Goal: Communication & Community: Participate in discussion

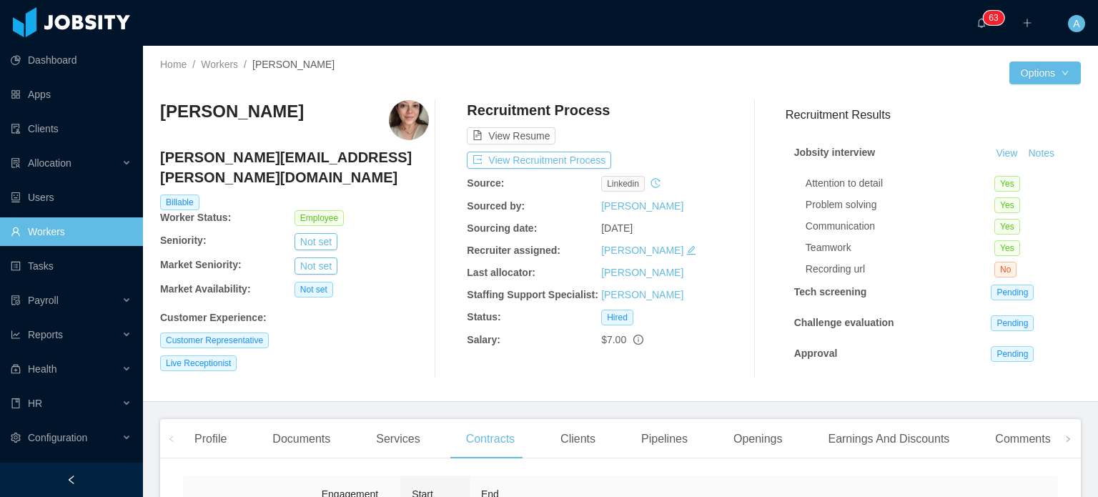
scroll to position [229, 0]
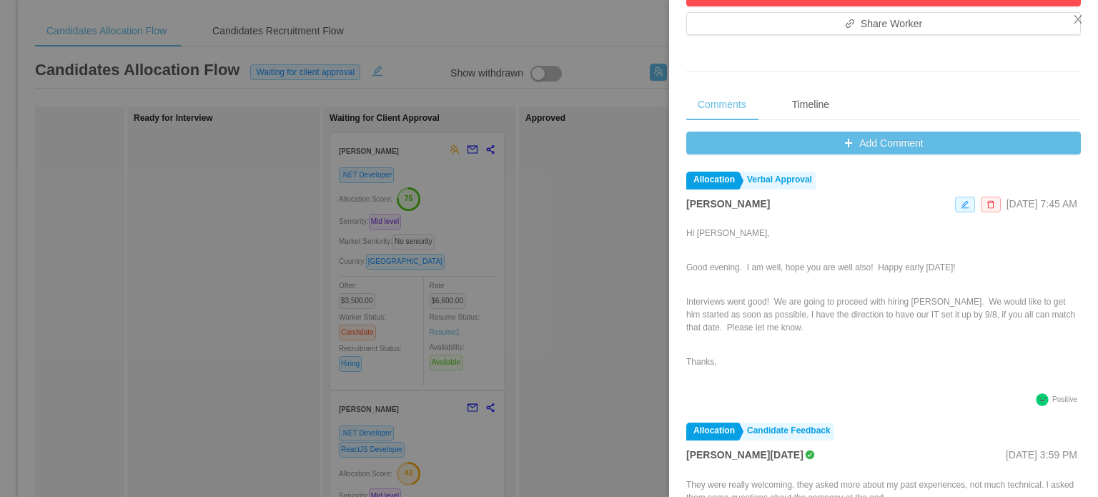
scroll to position [523, 0]
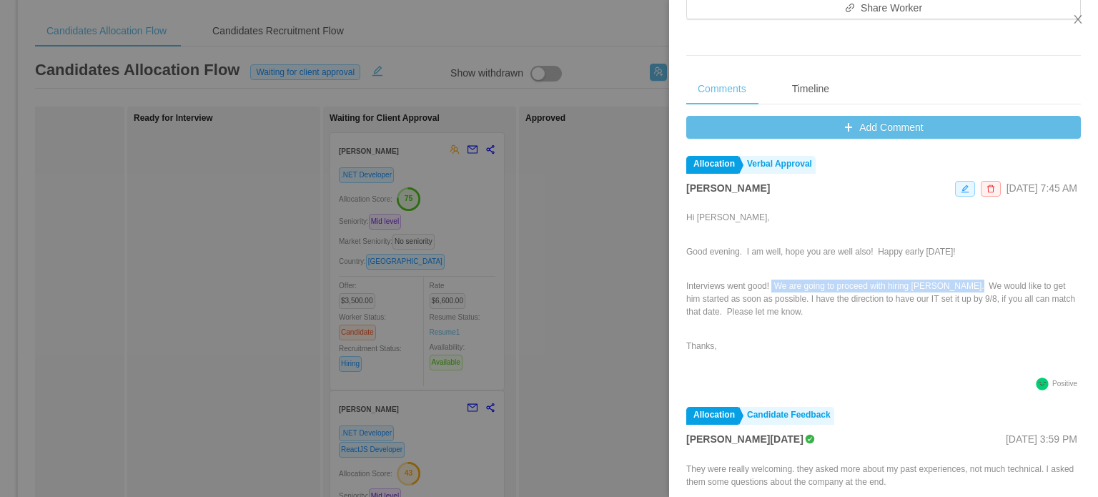
drag, startPoint x: 969, startPoint y: 290, endPoint x: 772, endPoint y: 291, distance: 196.5
click at [772, 291] on p "Interviews went good! We are going to proceed with hiring [PERSON_NAME]. We wou…" at bounding box center [883, 298] width 394 height 39
drag, startPoint x: 826, startPoint y: 289, endPoint x: 909, endPoint y: 302, distance: 83.9
click at [909, 302] on p "Interviews went good! We are going to proceed with hiring [PERSON_NAME]. We wou…" at bounding box center [883, 298] width 394 height 39
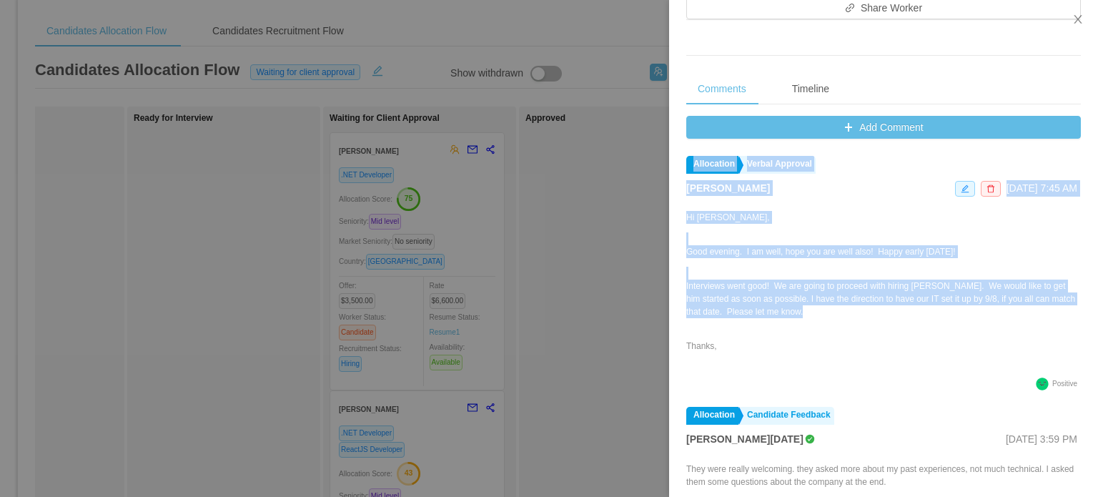
drag, startPoint x: 833, startPoint y: 312, endPoint x: 685, endPoint y: 287, distance: 149.9
click at [685, 287] on div "Current status: Waiting for client approval [PERSON_NAME] Allocation Score: 75 …" at bounding box center [883, 36] width 429 height 1119
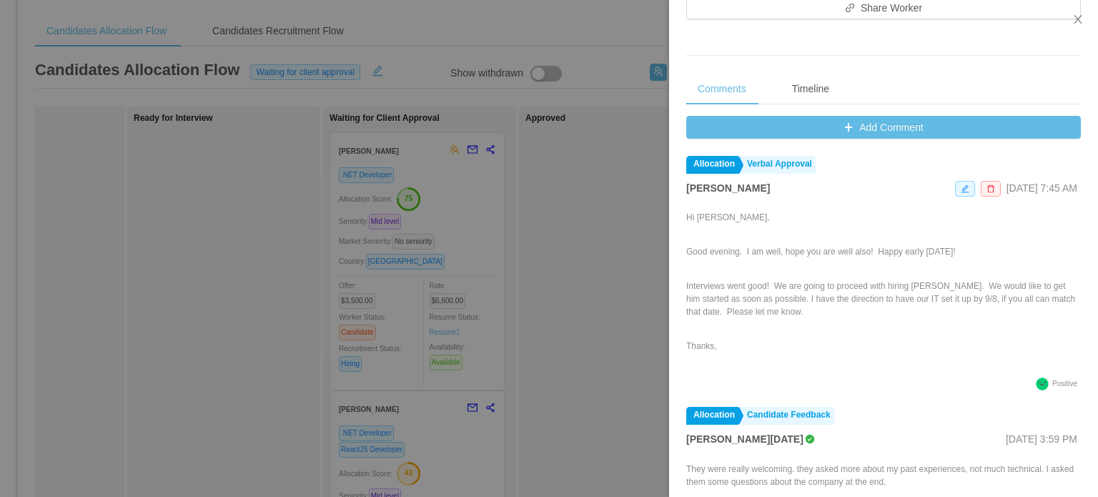
click at [685, 287] on div "Current status: Waiting for client approval [PERSON_NAME] Allocation Score: 75 …" at bounding box center [883, 36] width 429 height 1119
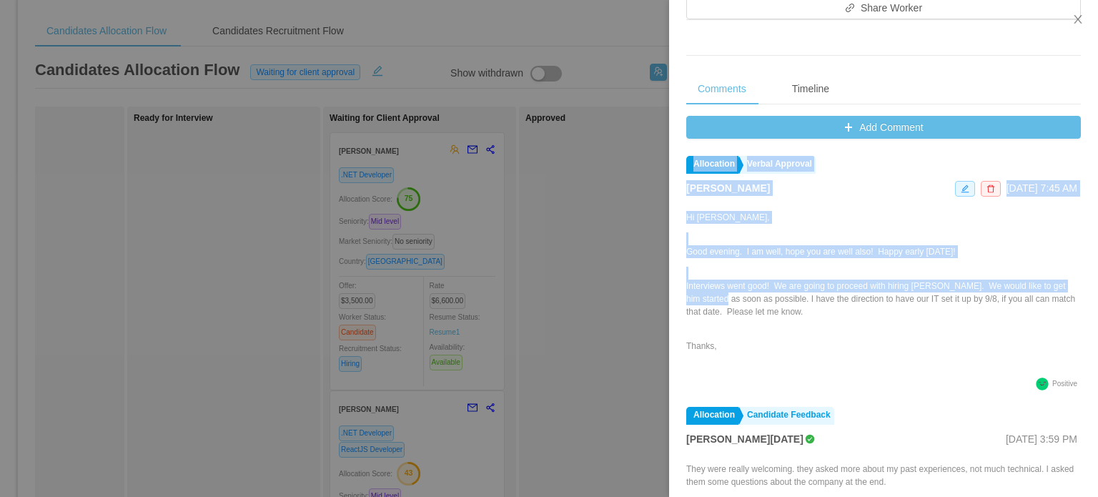
drag, startPoint x: 685, startPoint y: 287, endPoint x: 726, endPoint y: 295, distance: 41.5
click at [726, 295] on div "Current status: Waiting for client approval [PERSON_NAME] Allocation Score: 75 …" at bounding box center [883, 36] width 429 height 1119
click at [726, 295] on p "Interviews went good! We are going to proceed with hiring [PERSON_NAME]. We wou…" at bounding box center [883, 298] width 394 height 39
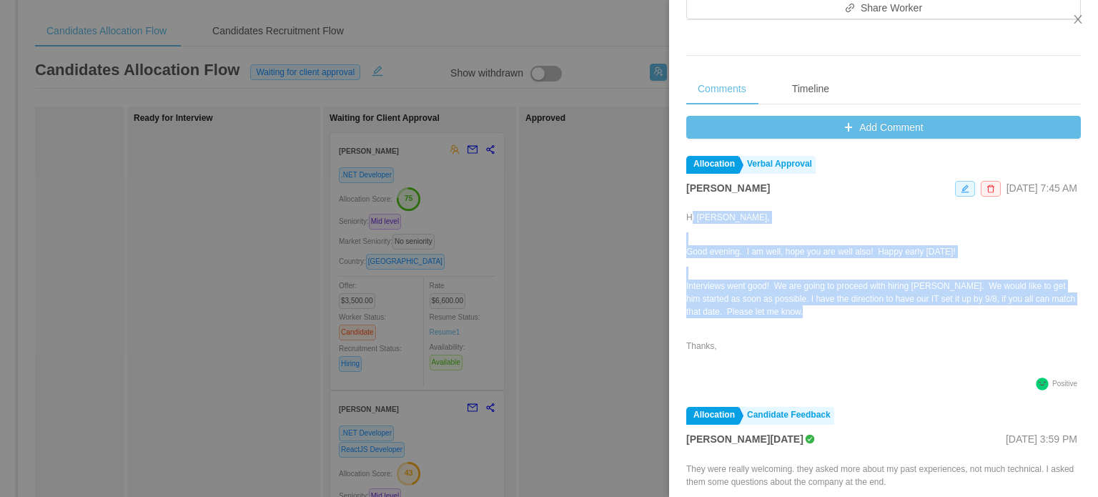
drag, startPoint x: 832, startPoint y: 313, endPoint x: 688, endPoint y: 224, distance: 169.1
click at [688, 224] on div "Hi [PERSON_NAME], Good evening. I am well, hope you are well also! Happy early …" at bounding box center [883, 292] width 394 height 163
copy div "Hi [PERSON_NAME], Good evening. I am well, hope you are well also! Happy early …"
click at [773, 284] on p "Interviews went good! We are going to proceed with hiring [PERSON_NAME]. We wou…" at bounding box center [883, 298] width 394 height 39
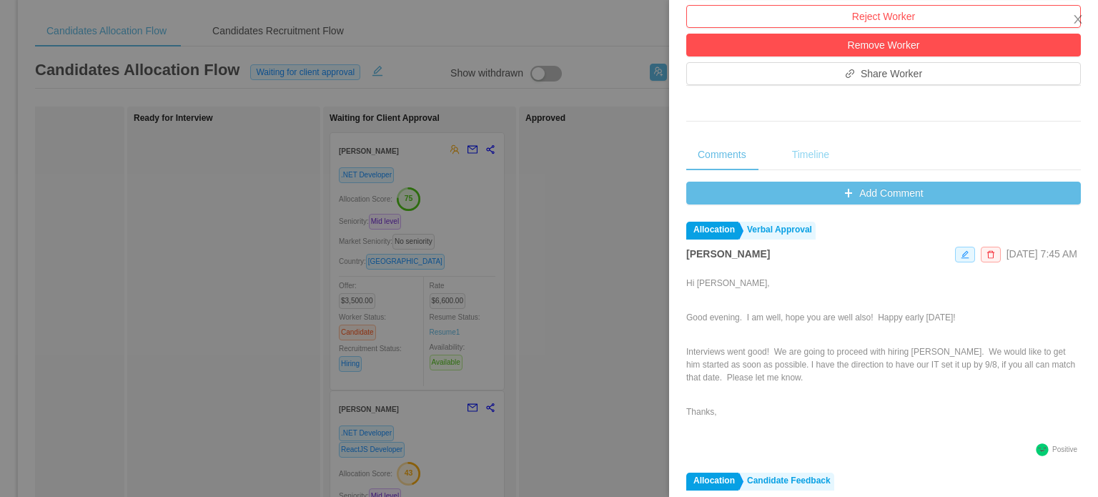
scroll to position [457, 0]
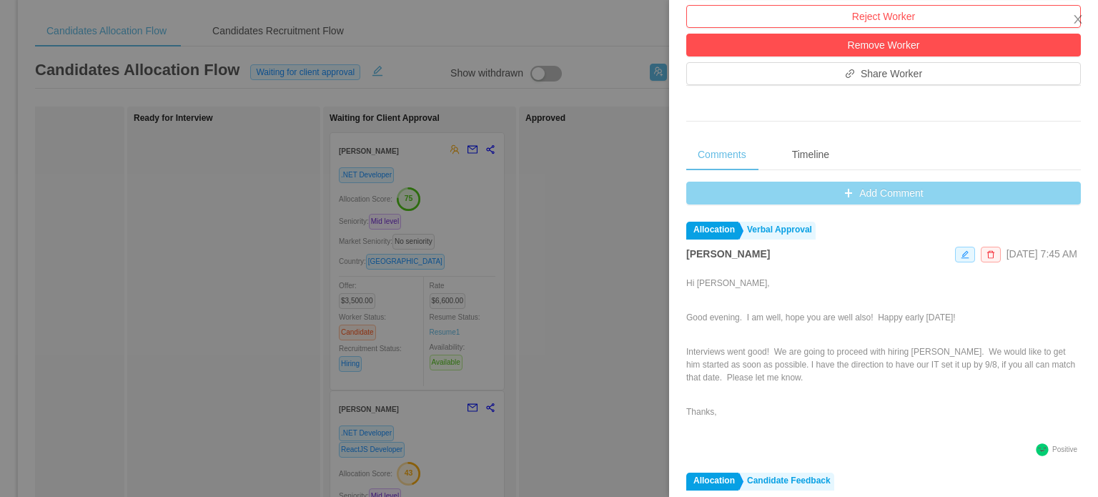
click at [817, 199] on button "Add Comment" at bounding box center [883, 192] width 394 height 23
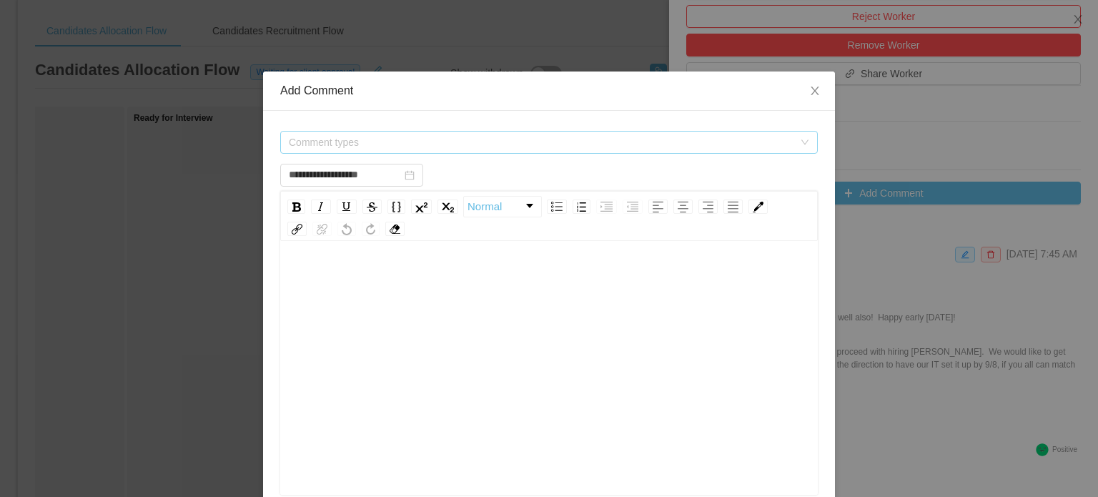
click at [615, 134] on span "Comment types" at bounding box center [544, 141] width 511 height 21
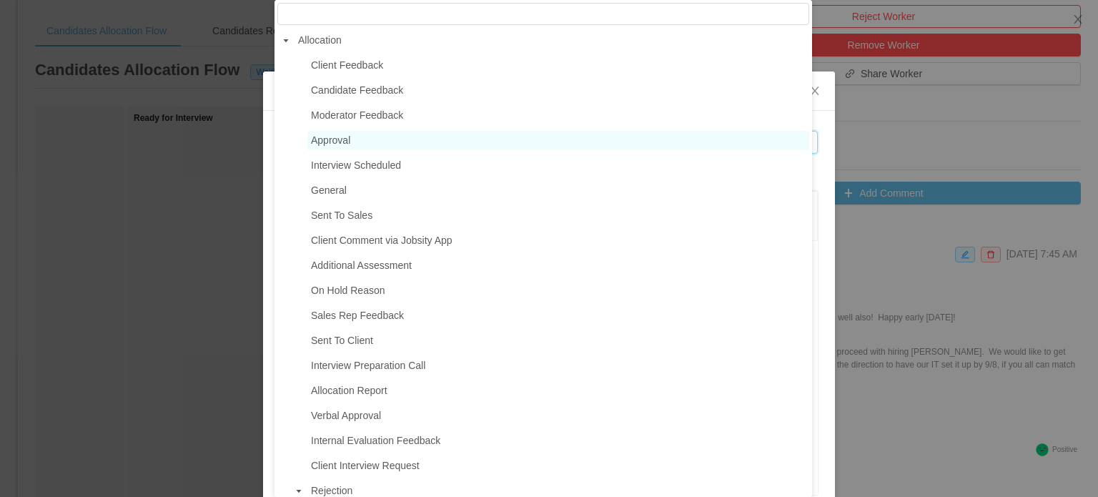
click at [563, 139] on span "Approval" at bounding box center [558, 140] width 502 height 19
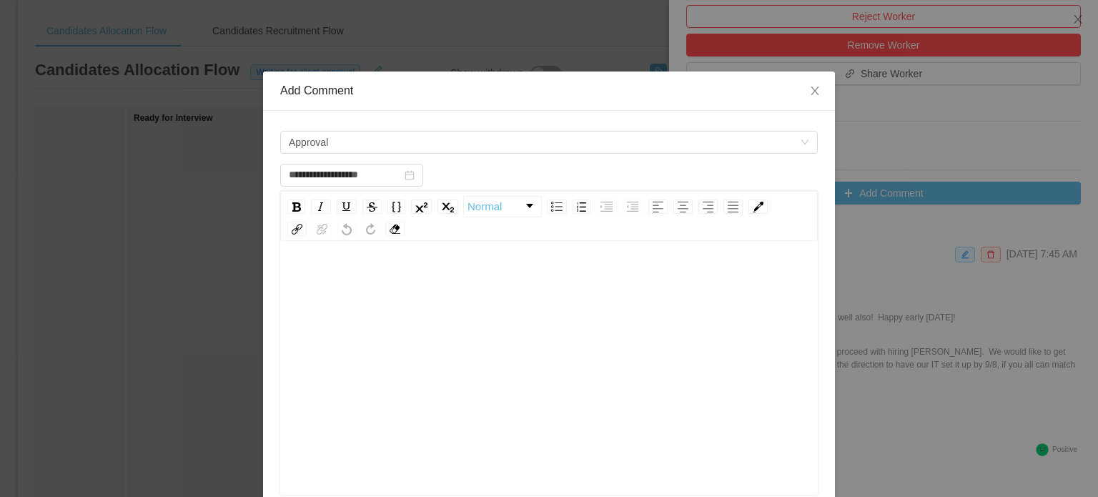
click at [372, 259] on div "rdw-wrapper" at bounding box center [548, 369] width 537 height 250
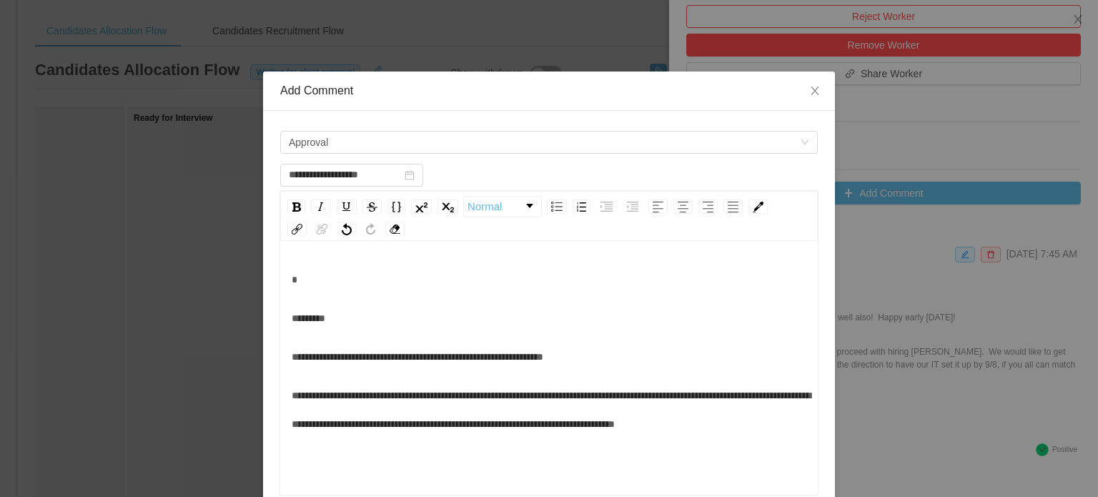
click at [284, 313] on div "**********" at bounding box center [548, 369] width 537 height 250
type input "**********"
click at [292, 317] on span "*********" at bounding box center [309, 318] width 34 height 10
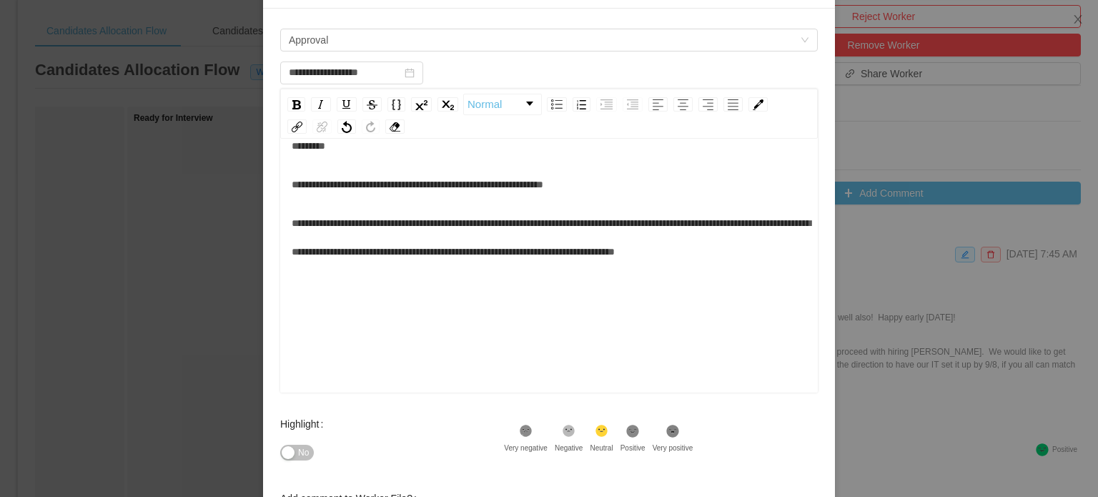
scroll to position [106, 0]
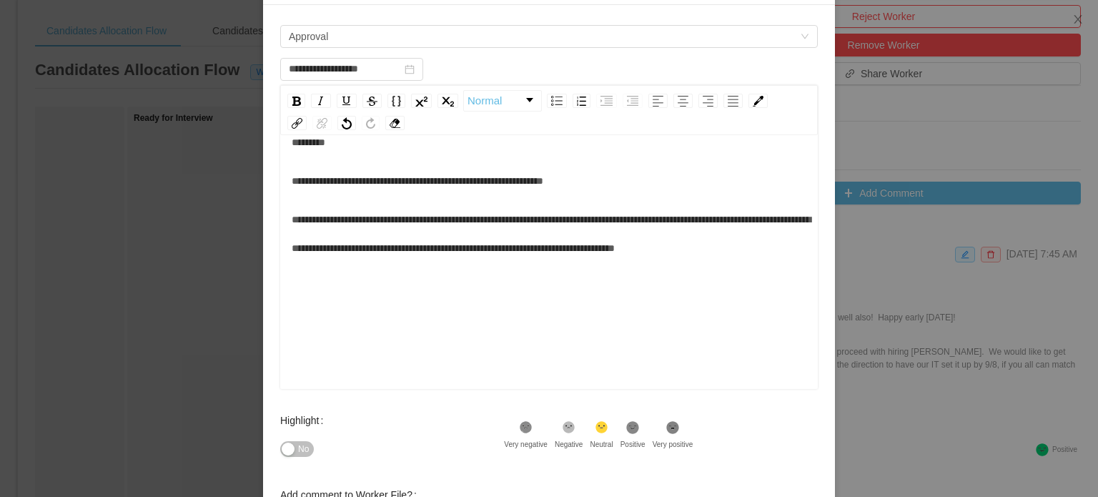
click at [309, 302] on div "**********" at bounding box center [549, 253] width 515 height 250
click at [296, 311] on div "**********" at bounding box center [549, 253] width 515 height 250
click at [330, 262] on div "**********" at bounding box center [549, 233] width 515 height 57
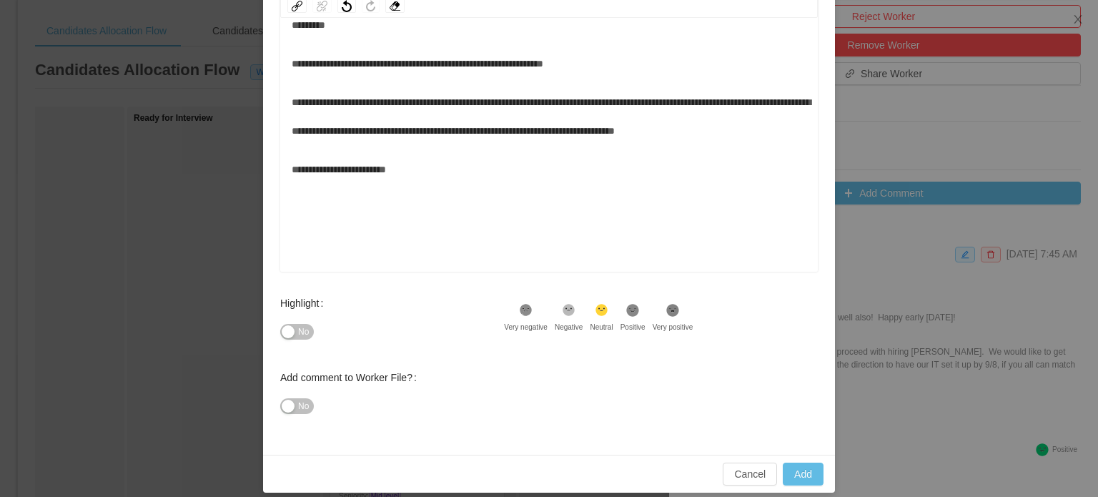
scroll to position [234, 0]
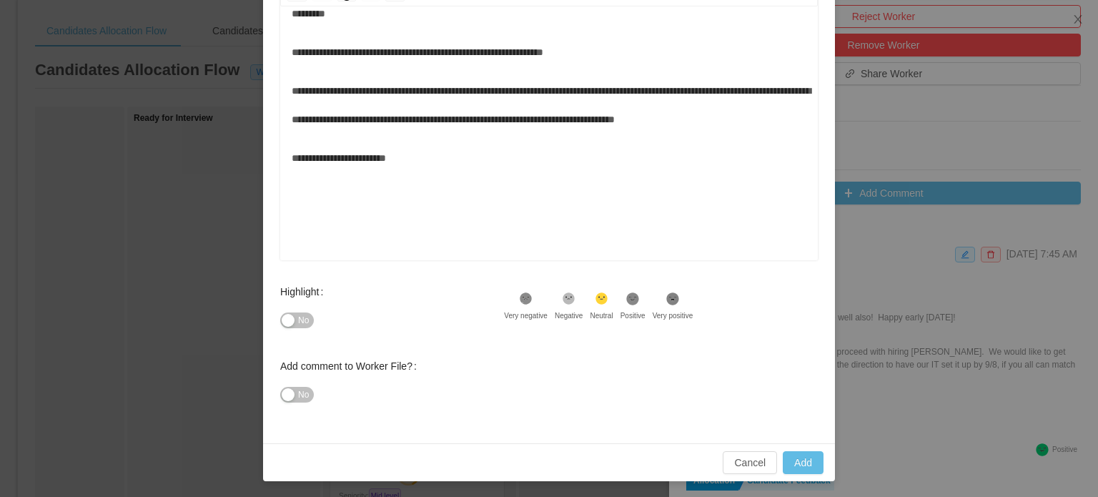
click at [531, 299] on icon at bounding box center [526, 298] width 9 height 9
click at [807, 459] on button "Add" at bounding box center [802, 462] width 41 height 23
type input "**********"
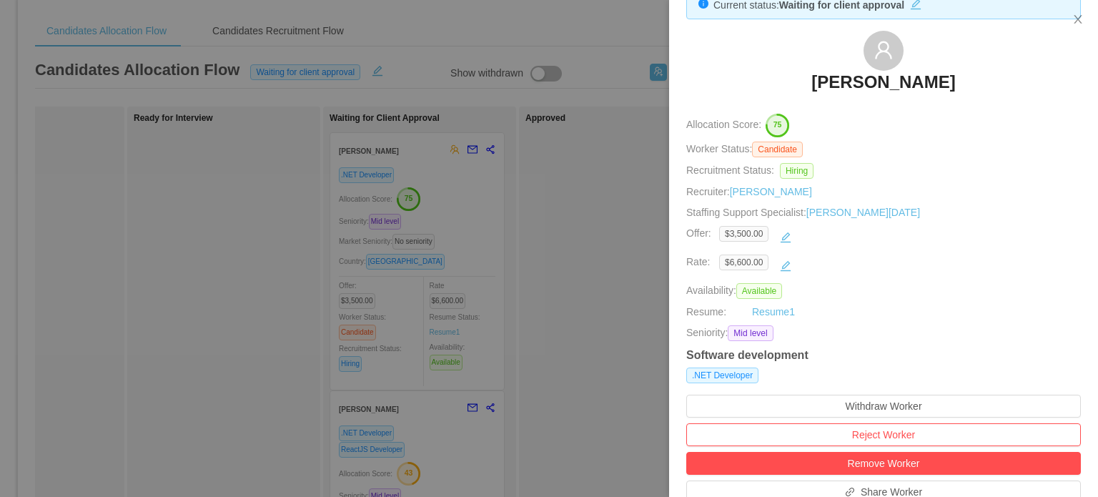
scroll to position [39, 0]
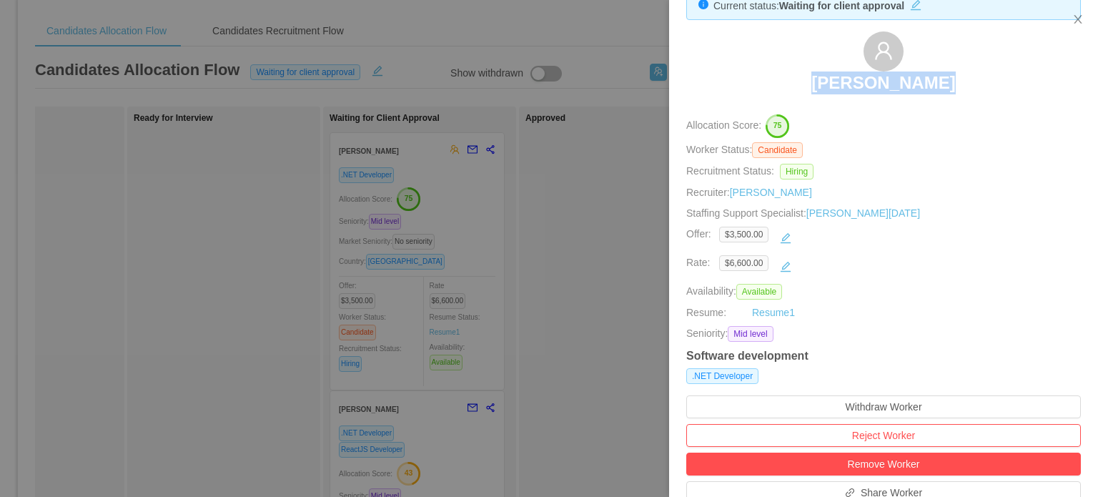
drag, startPoint x: 938, startPoint y: 89, endPoint x: 817, endPoint y: 86, distance: 120.1
click at [817, 86] on div "[PERSON_NAME]" at bounding box center [883, 66] width 394 height 71
copy h3 "[PERSON_NAME]"
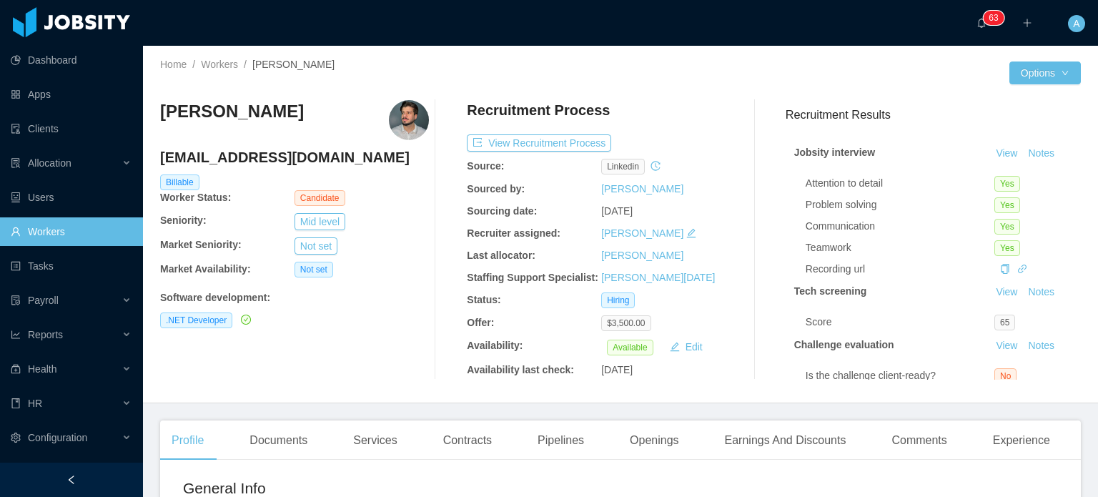
click at [682, 89] on div "Telmo Bezerra telmobsj@gmail.com Billable Worker Status: Candidate Seniority: M…" at bounding box center [620, 240] width 920 height 302
